Goal: Find specific page/section: Find specific page/section

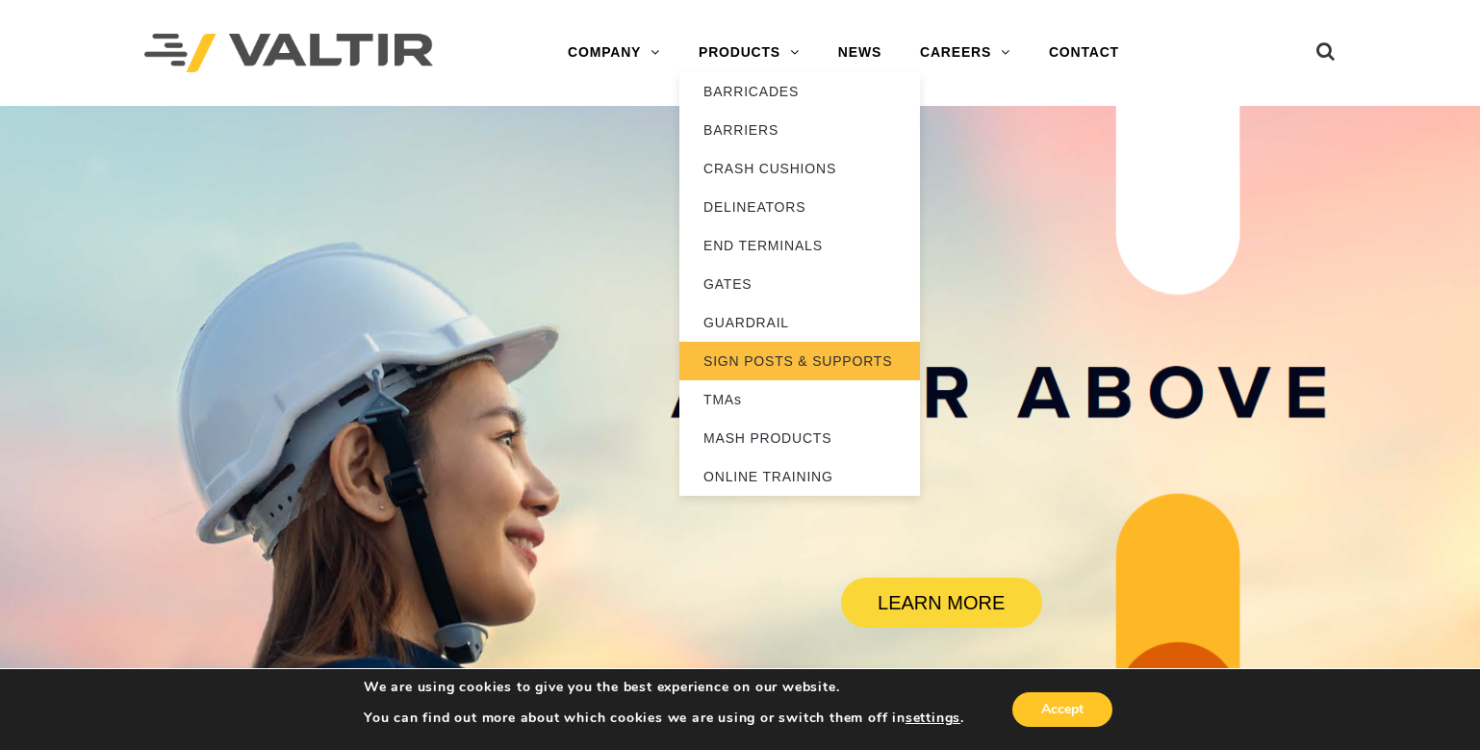
click at [793, 357] on link "SIGN POSTS & SUPPORTS" at bounding box center [799, 361] width 241 height 38
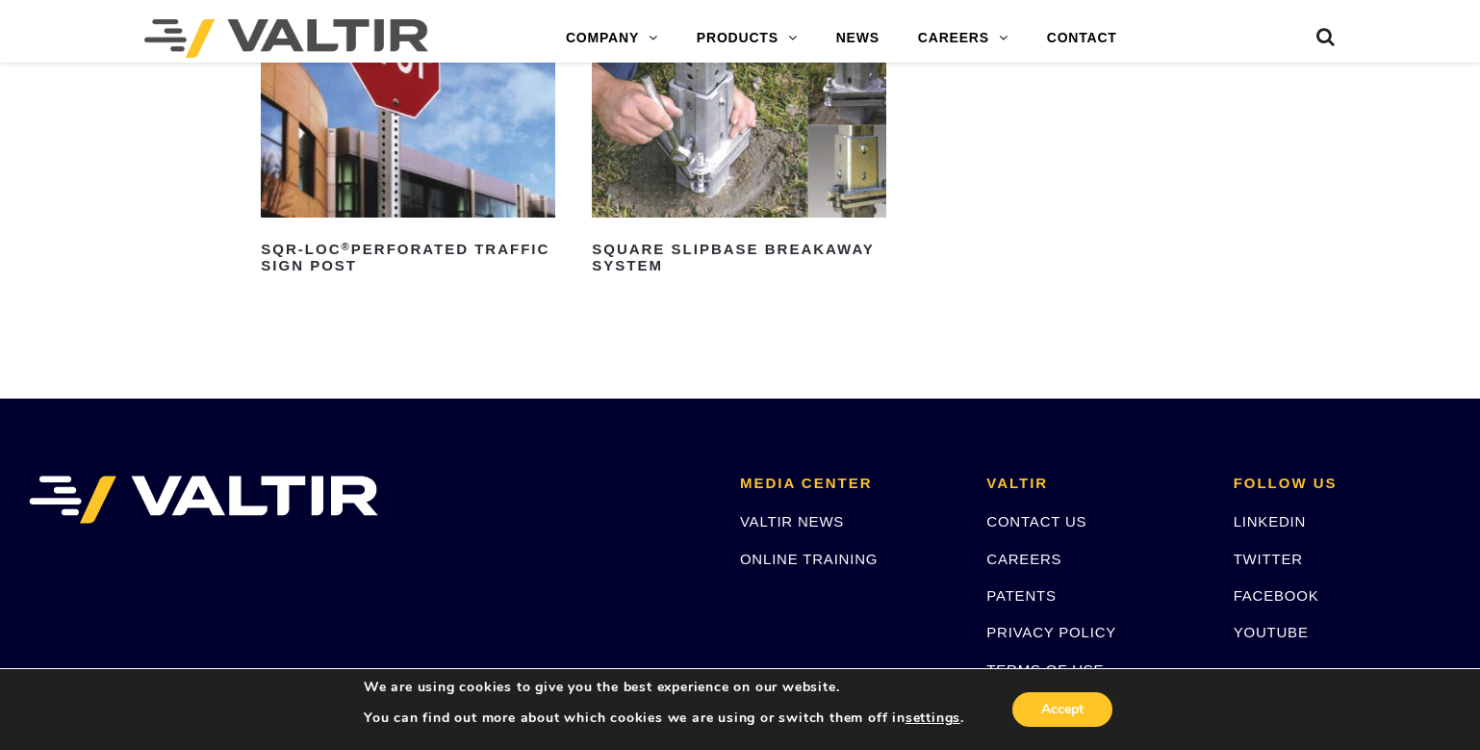
scroll to position [806, 0]
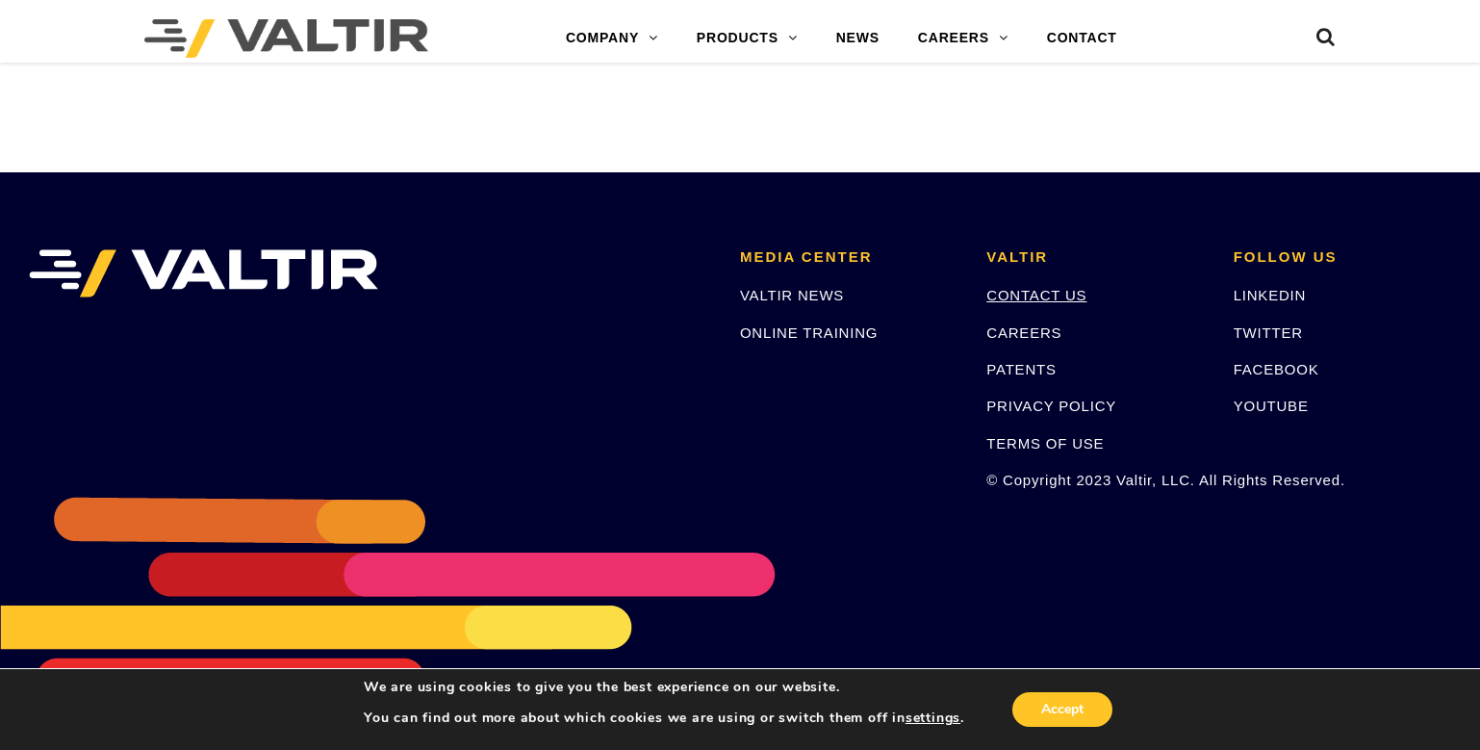
click at [1019, 291] on link "CONTACT US" at bounding box center [1036, 295] width 100 height 16
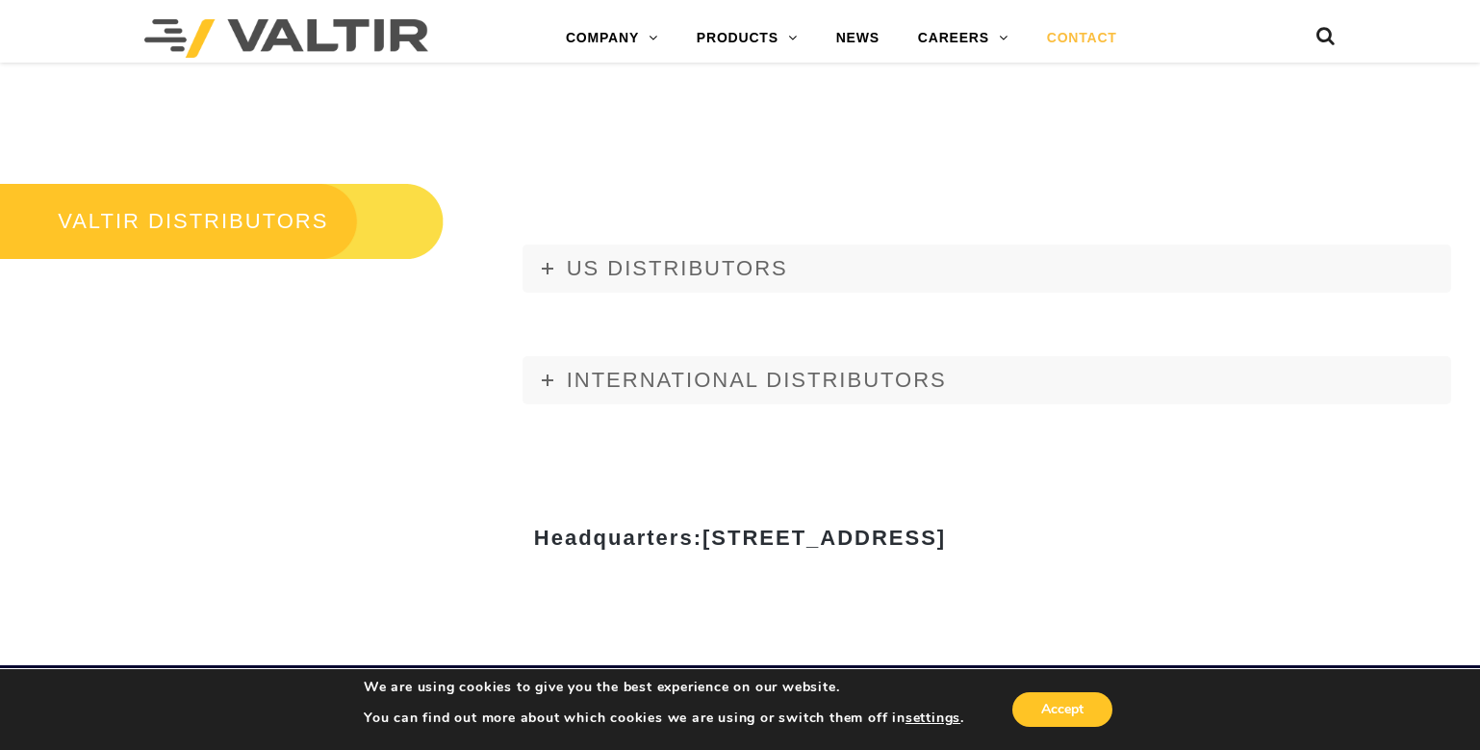
scroll to position [2074, 0]
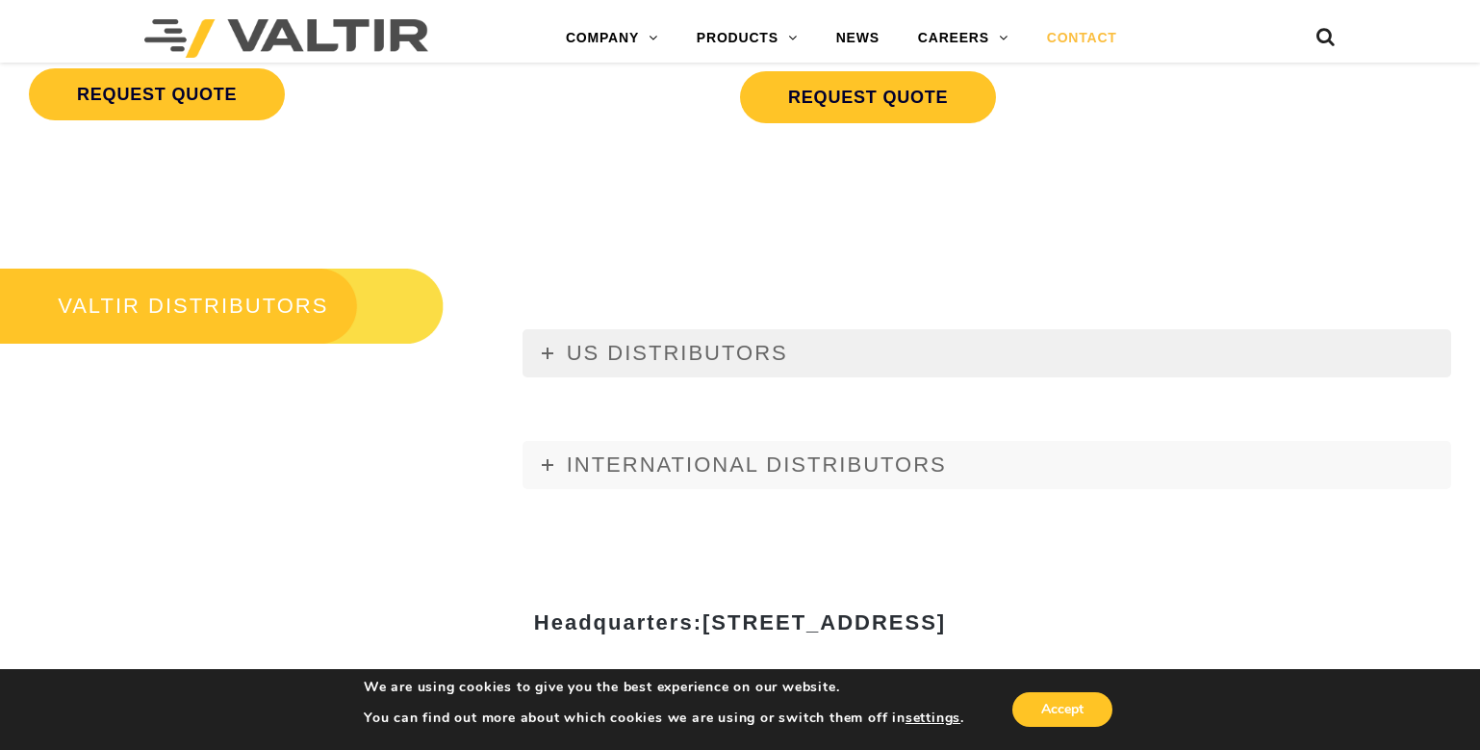
click at [549, 358] on icon at bounding box center [548, 353] width 12 height 12
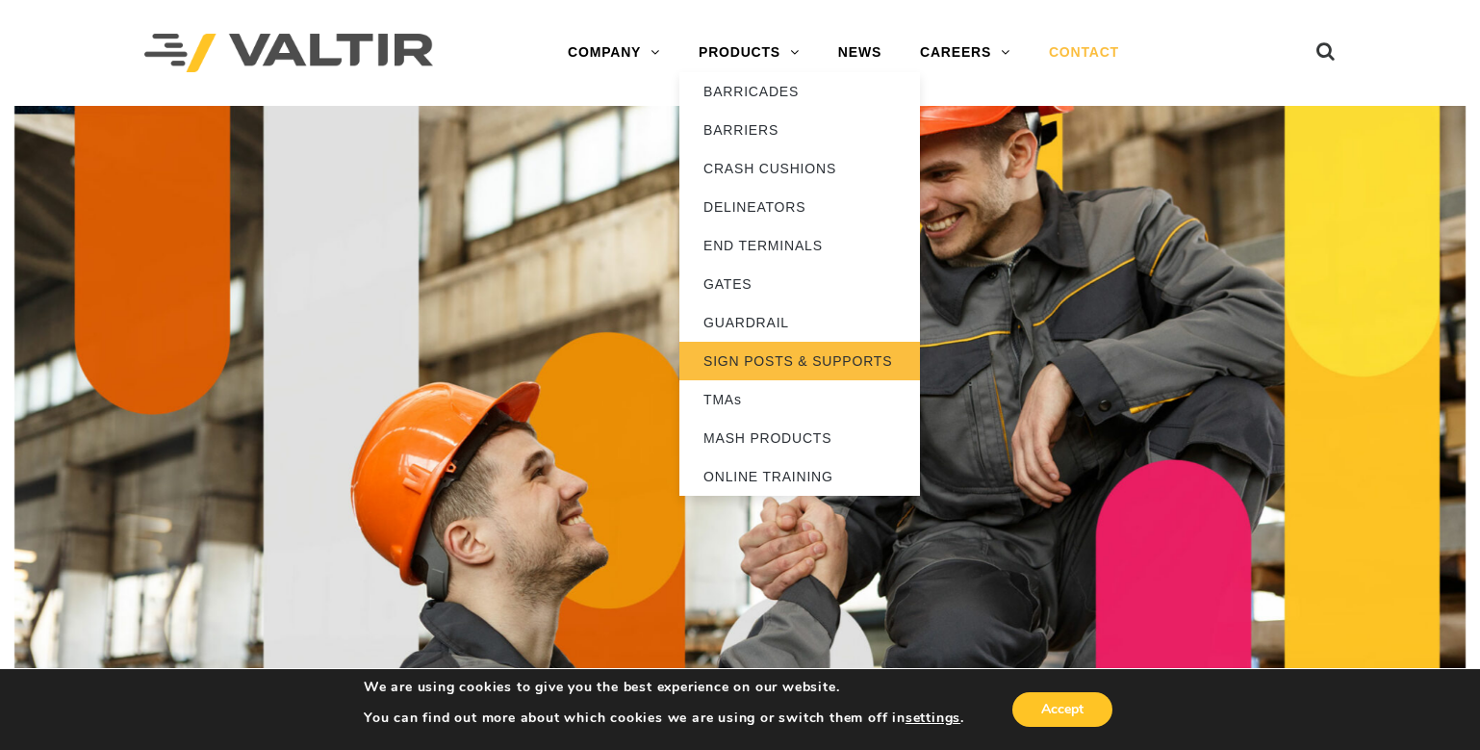
click at [758, 357] on link "SIGN POSTS & SUPPORTS" at bounding box center [799, 361] width 241 height 38
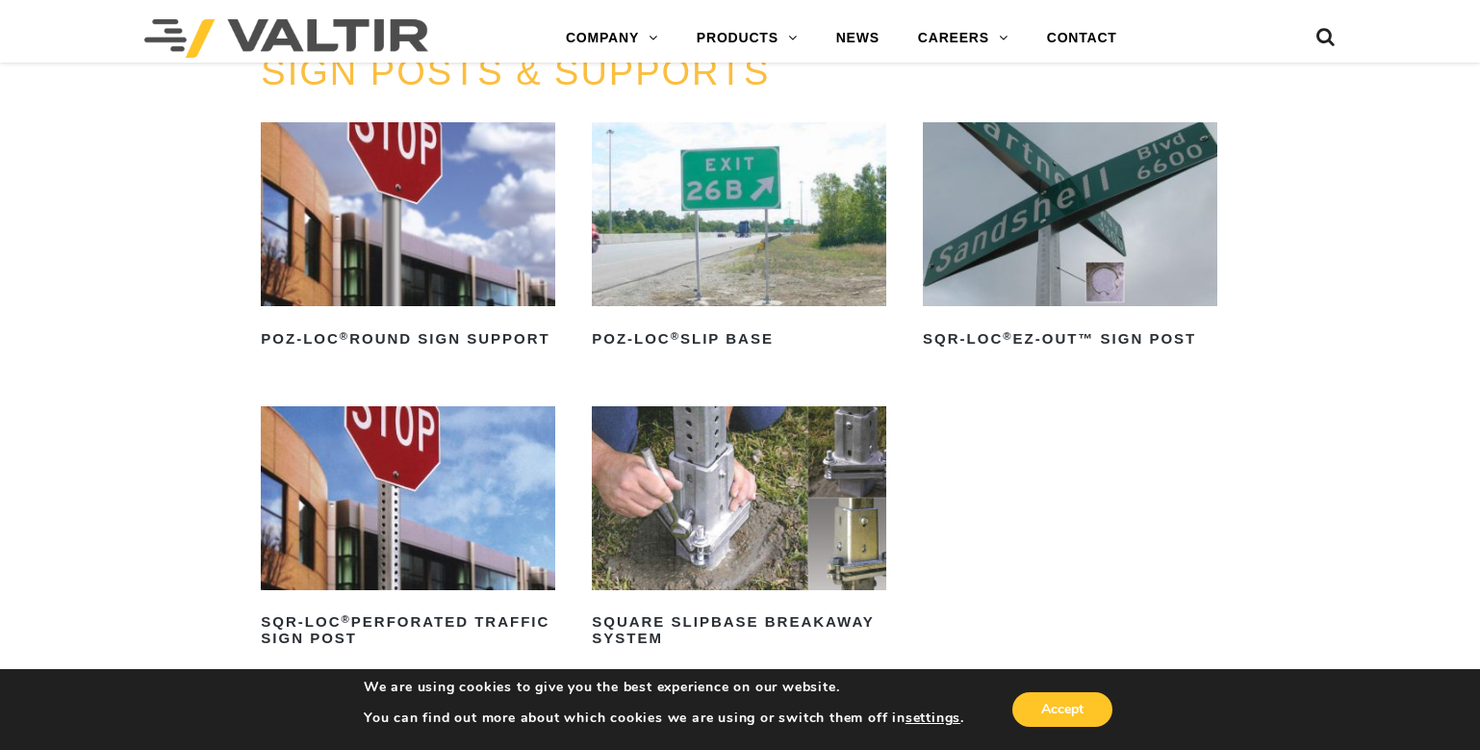
scroll to position [480, 0]
